Goal: Task Accomplishment & Management: Use online tool/utility

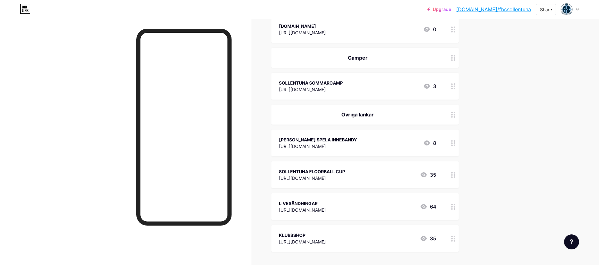
scroll to position [115, 0]
click at [445, 206] on div "LIVESÄNDNINGAR [URL][DOMAIN_NAME] 64" at bounding box center [364, 206] width 187 height 27
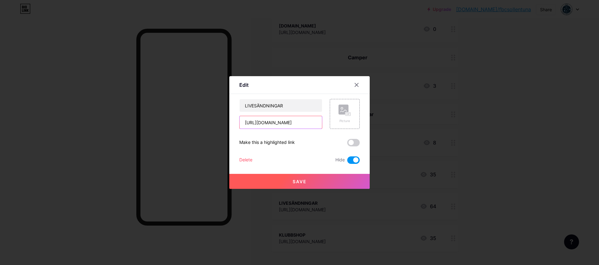
click at [295, 123] on input "[URL][DOMAIN_NAME]" at bounding box center [281, 122] width 82 height 12
paste input "[DOMAIN_NAME][URL]"
type input "[URL][DOMAIN_NAME]"
click at [327, 181] on button "Save" at bounding box center [299, 181] width 140 height 15
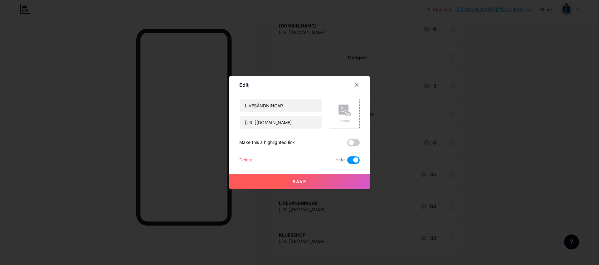
scroll to position [0, 0]
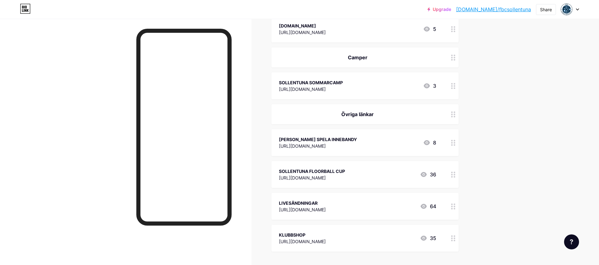
click at [451, 206] on circle at bounding box center [452, 207] width 2 height 2
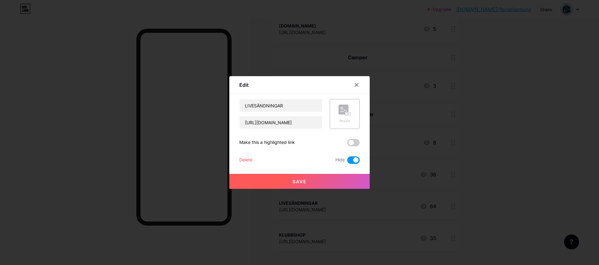
click at [354, 159] on span at bounding box center [353, 159] width 12 height 7
click at [347, 162] on input "checkbox" at bounding box center [347, 162] width 0 height 0
click at [288, 105] on input "LIVESÄNDNINGAR" at bounding box center [281, 105] width 82 height 12
click at [288, 181] on button "Save" at bounding box center [299, 181] width 140 height 15
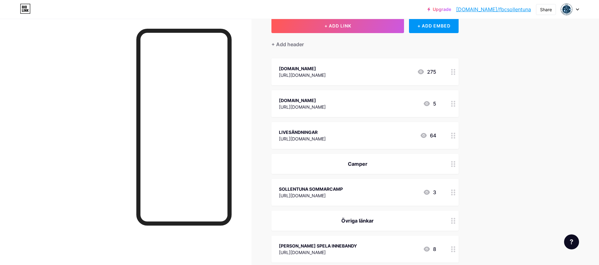
scroll to position [37, 0]
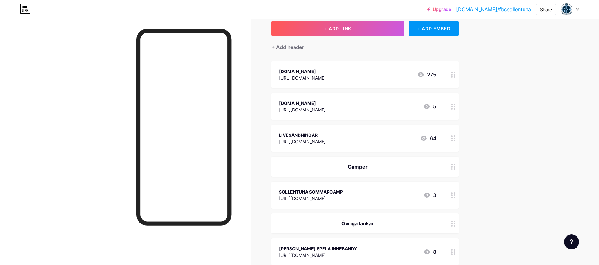
click at [448, 135] on div at bounding box center [453, 138] width 11 height 27
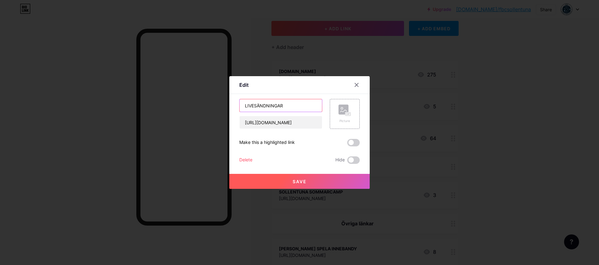
drag, startPoint x: 290, startPoint y: 105, endPoint x: 222, endPoint y: 107, distance: 68.1
click at [222, 107] on div "Edit Content YouTube Play YouTube video without leaving your page. ADD Vimeo Pl…" at bounding box center [299, 132] width 599 height 265
click at [290, 184] on button "Save" at bounding box center [299, 181] width 140 height 15
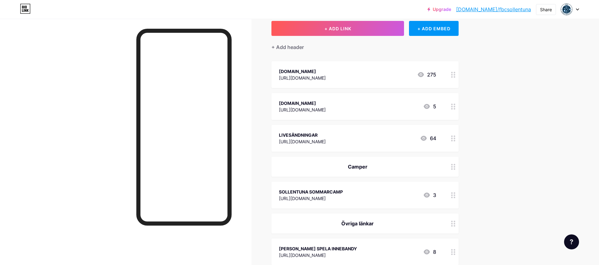
click at [420, 134] on icon at bounding box center [423, 137] width 7 height 7
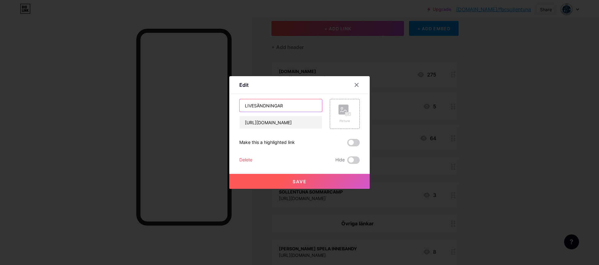
click at [272, 105] on input "LIVESÄNDNINGAR" at bounding box center [281, 105] width 82 height 12
type input "[DOMAIN_NAME]"
click at [292, 184] on button "Save" at bounding box center [299, 181] width 140 height 15
